Goal: Transaction & Acquisition: Book appointment/travel/reservation

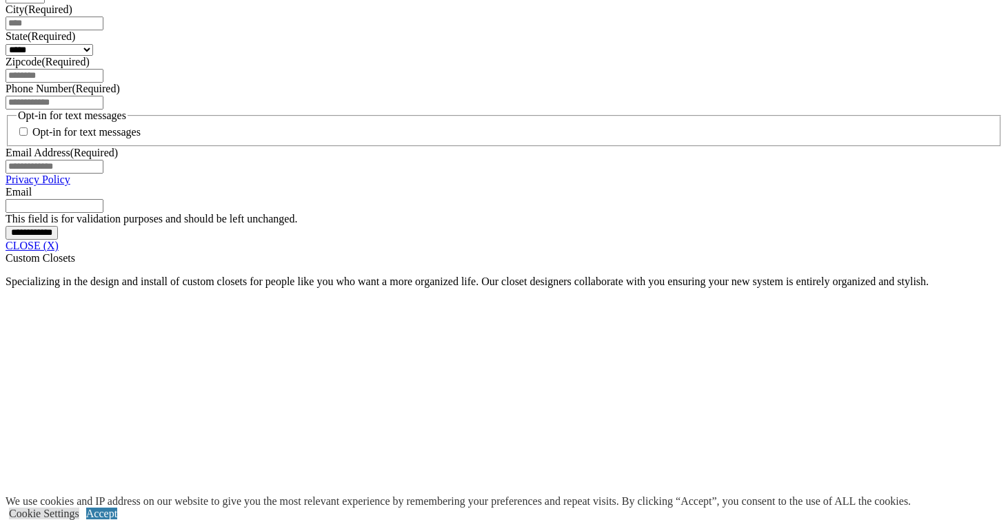
scroll to position [1026, 0]
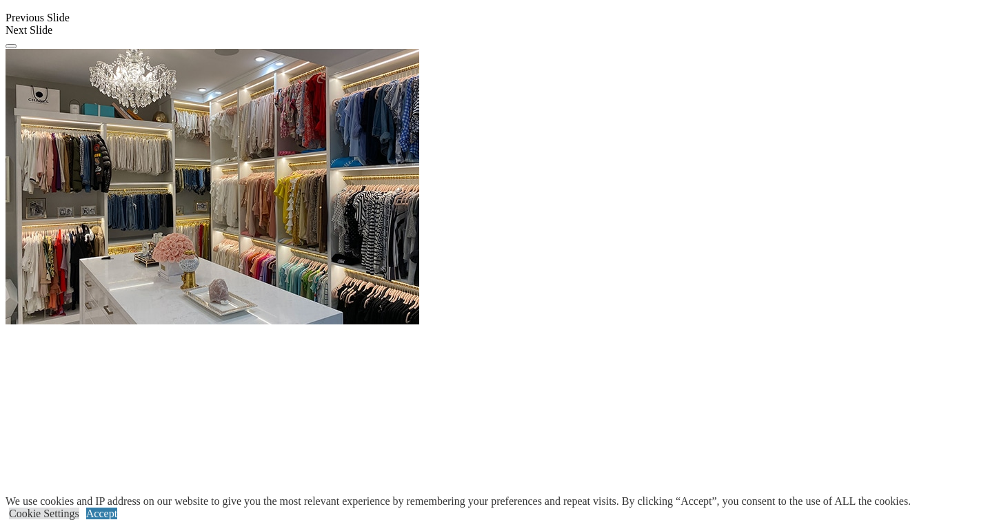
scroll to position [1327, 0]
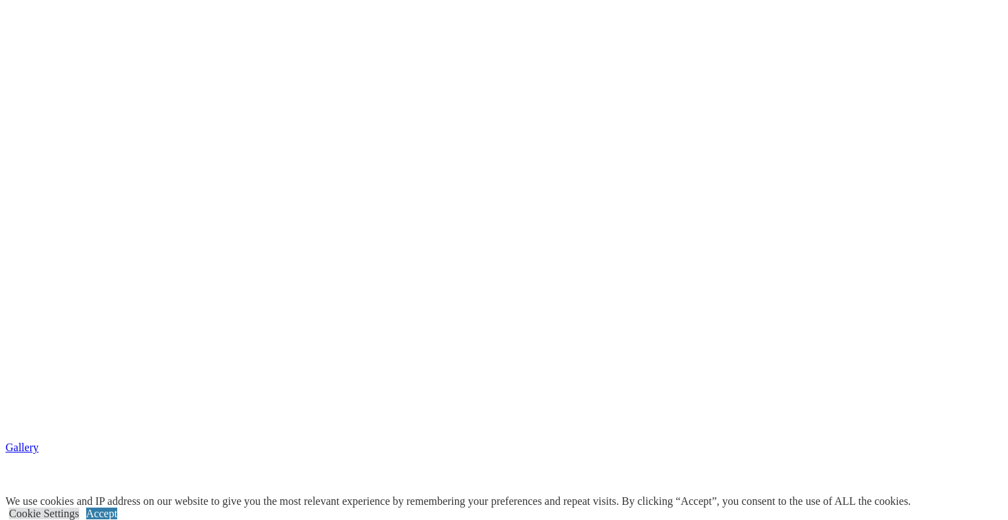
scroll to position [2212, 0]
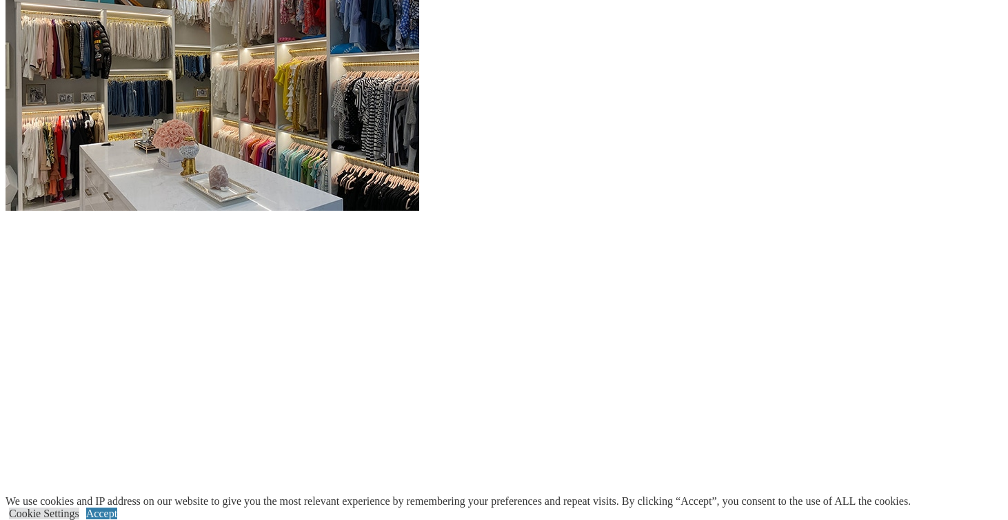
scroll to position [1440, 0]
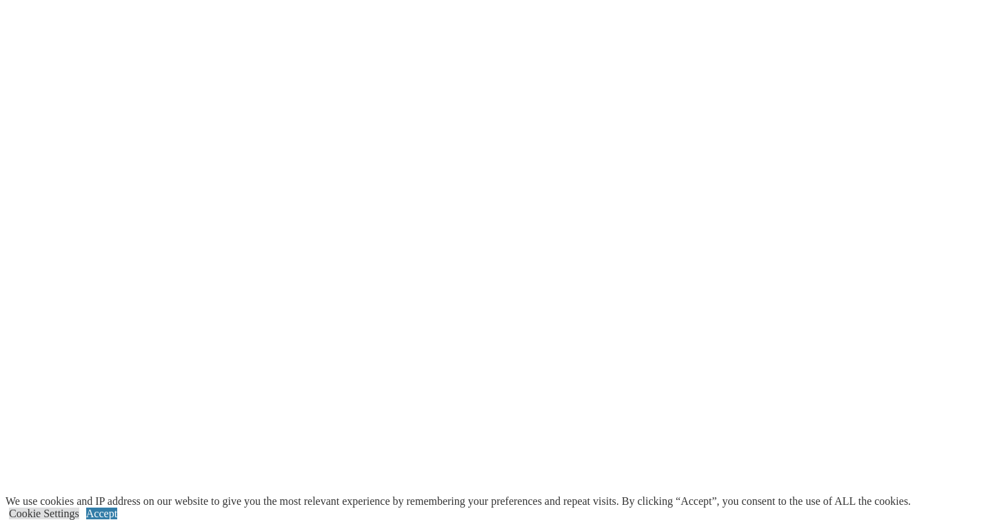
scroll to position [2066, 0]
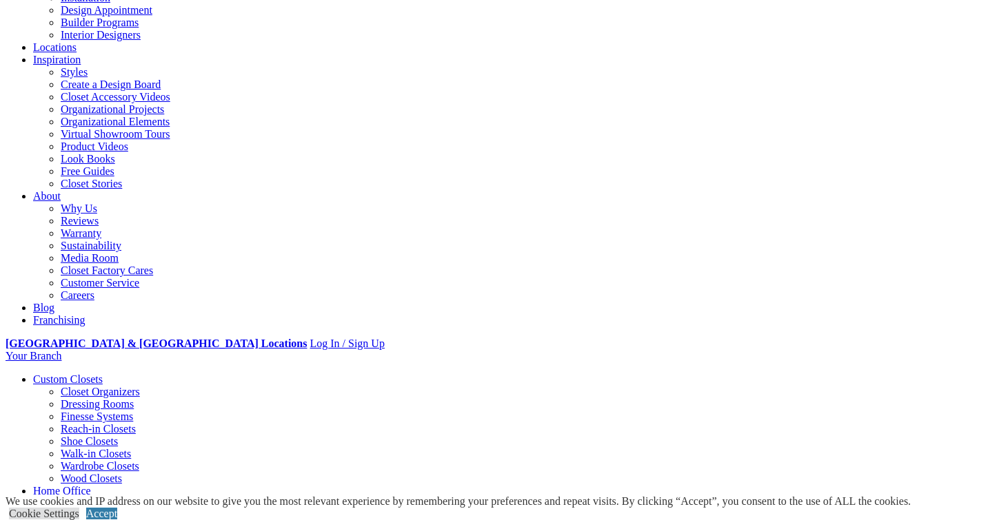
scroll to position [195, 0]
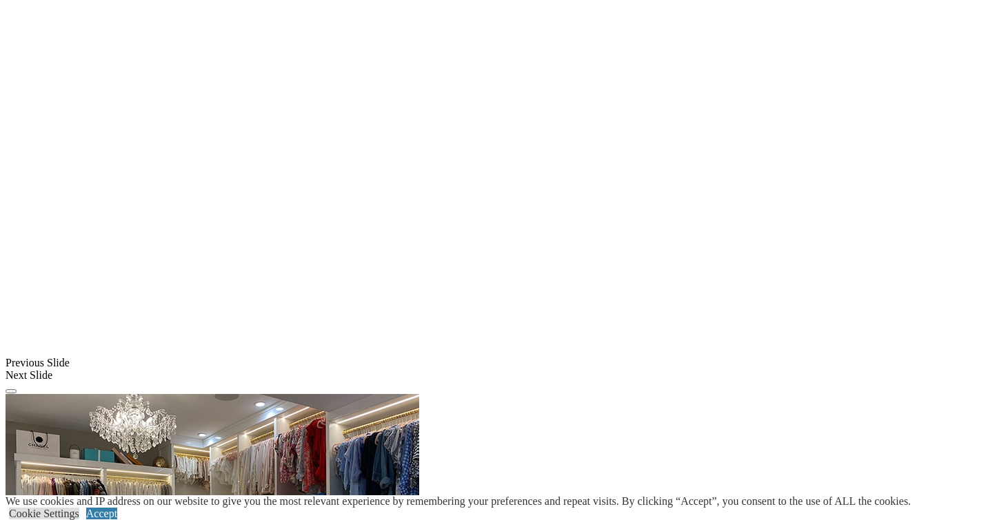
scroll to position [1019, 0]
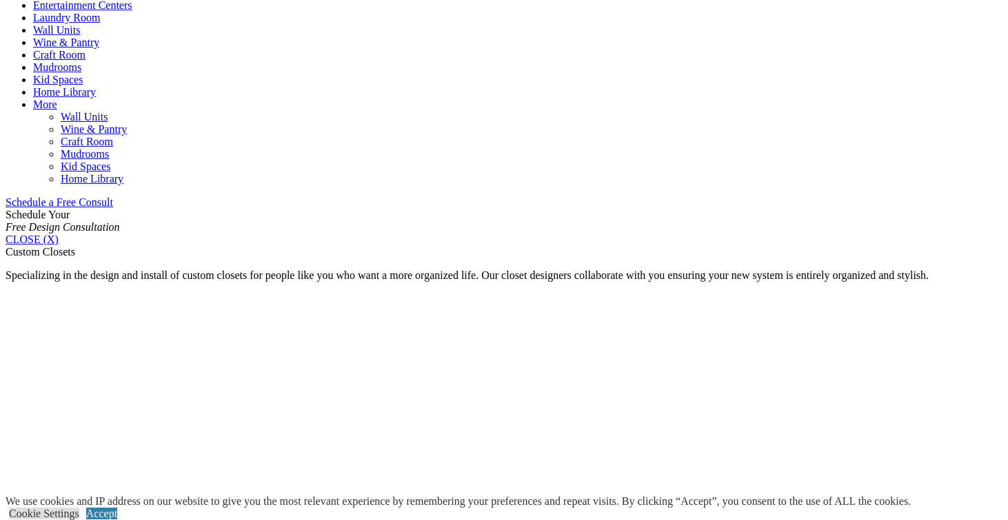
scroll to position [728, 0]
